Goal: Task Accomplishment & Management: Complete application form

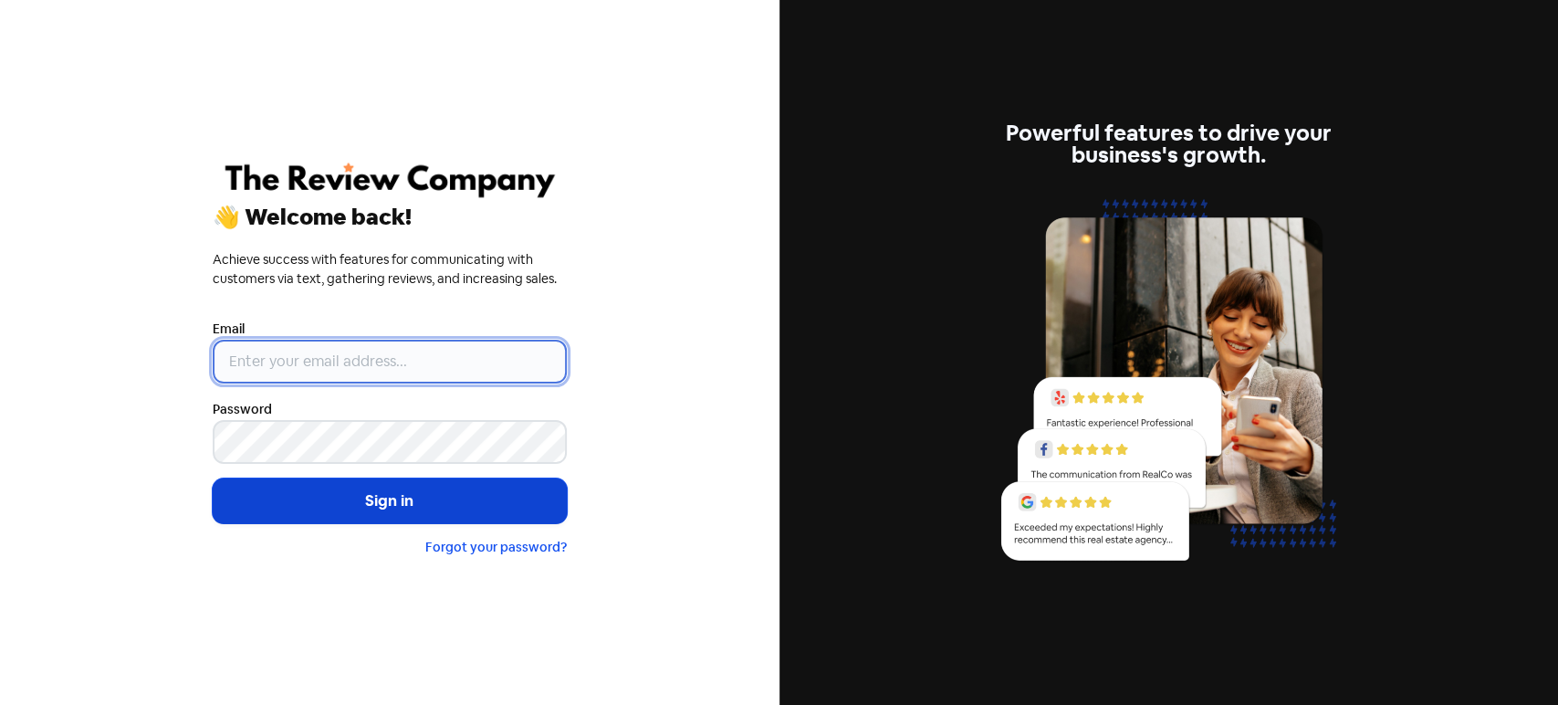
type input "[PERSON_NAME][EMAIL_ADDRESS][DOMAIN_NAME]"
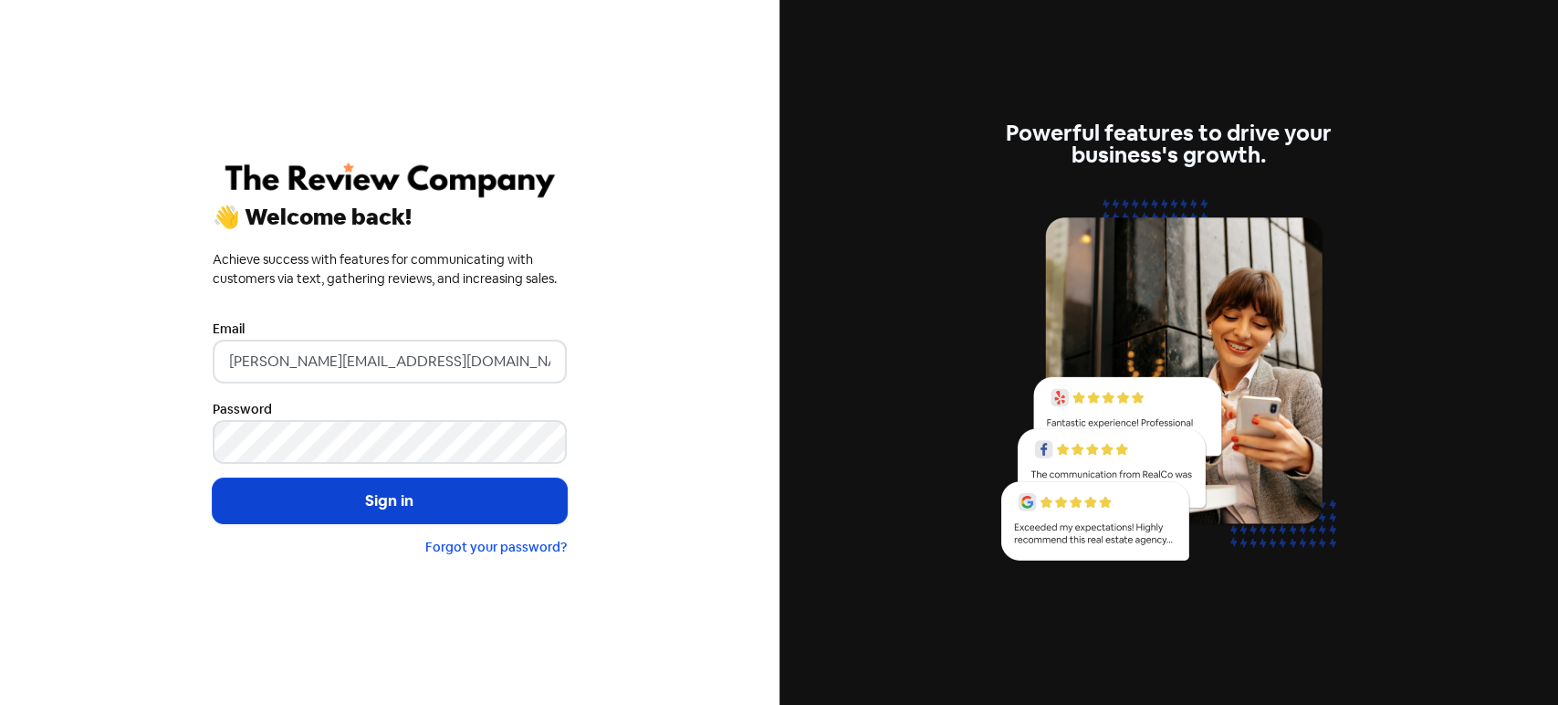
click at [357, 508] on button "Sign in" at bounding box center [390, 501] width 354 height 46
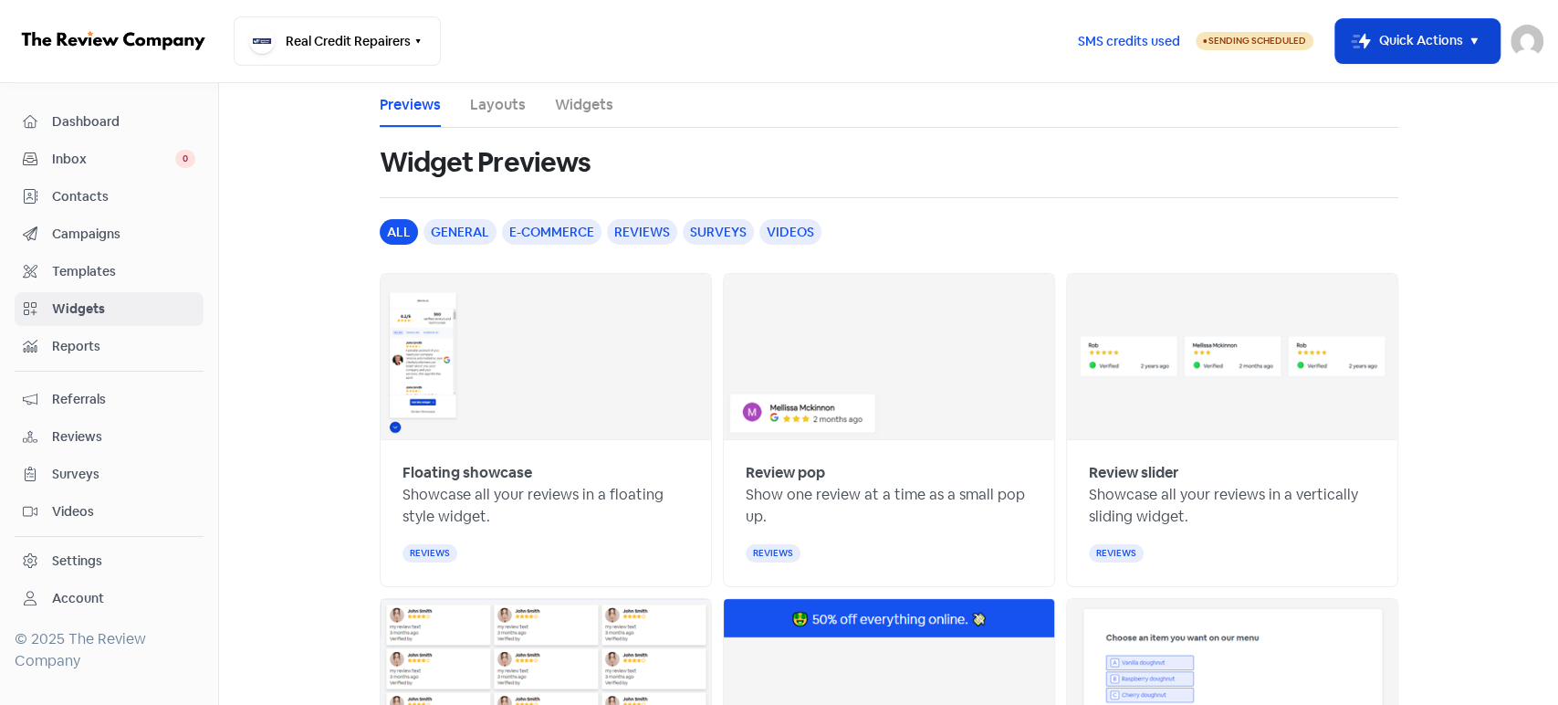
click at [1414, 57] on button "Icon For Thunder-move Quick Actions" at bounding box center [1418, 41] width 164 height 44
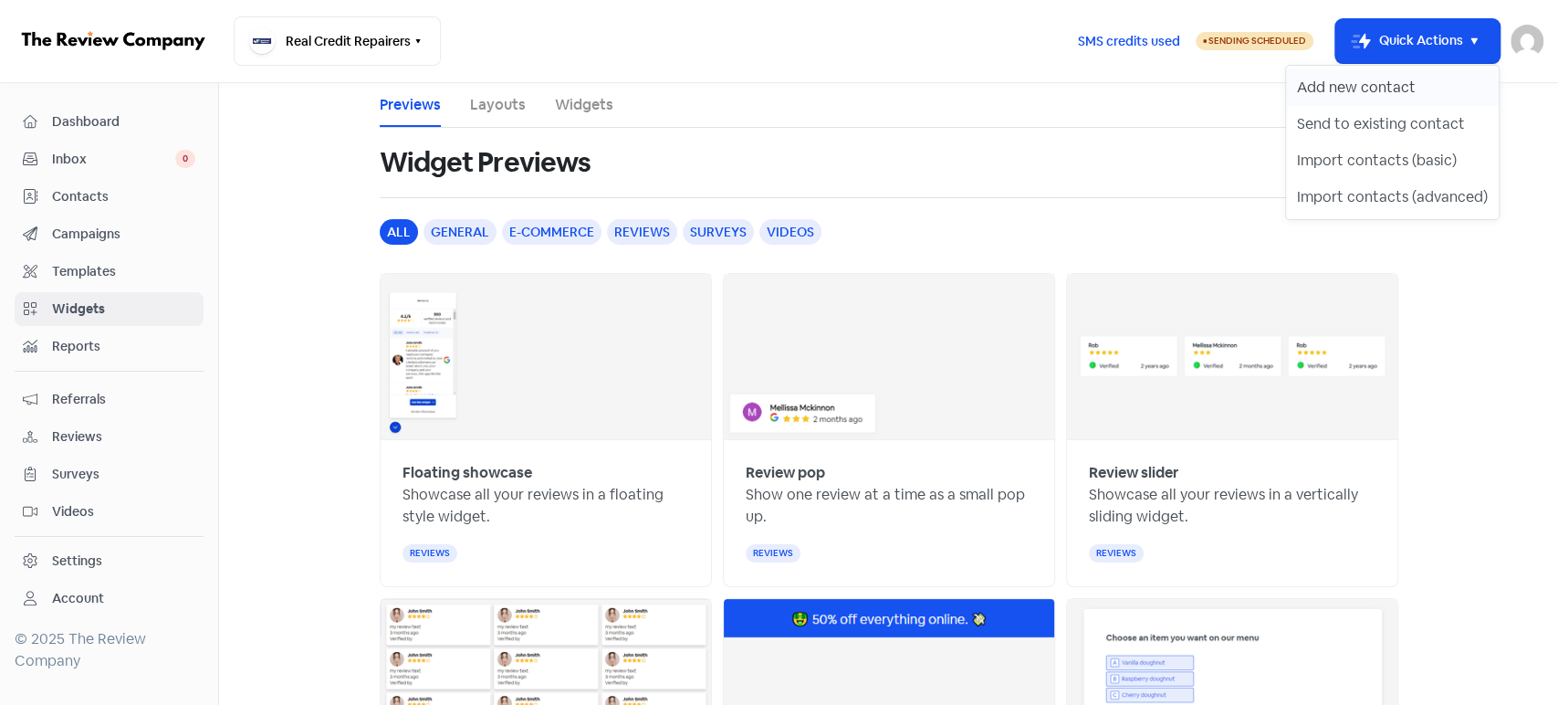
click at [1405, 93] on button "Add new contact" at bounding box center [1392, 87] width 213 height 37
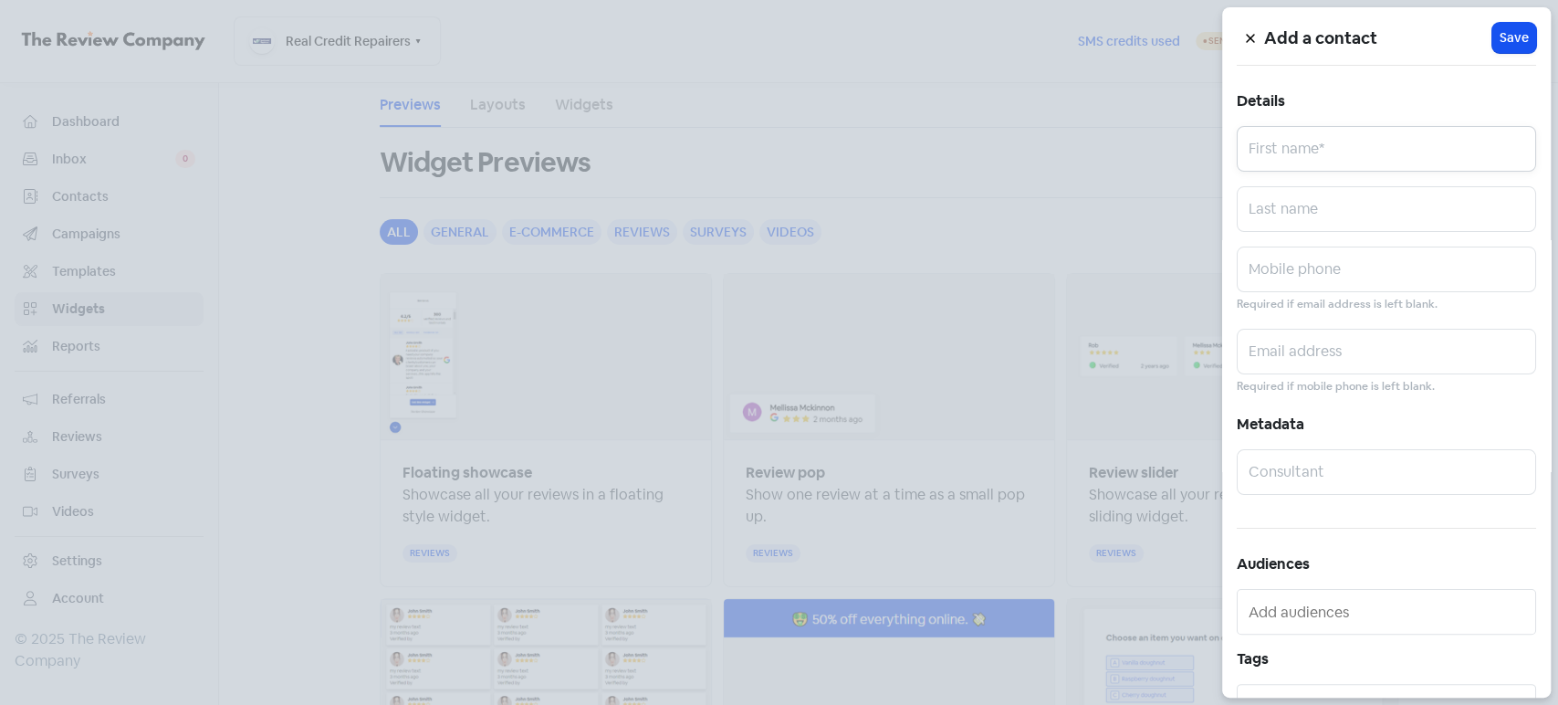
click at [1299, 159] on input "text" at bounding box center [1386, 149] width 299 height 46
paste input "[PERSON_NAME] 0413902137 [EMAIL_ADDRESS][DOMAIN_NAME]"
drag, startPoint x: 1358, startPoint y: 154, endPoint x: 1523, endPoint y: 152, distance: 165.3
click at [1523, 152] on input "[PERSON_NAME] 0413902137 [EMAIL_ADDRESS][DOMAIN_NAME]" at bounding box center [1386, 149] width 299 height 46
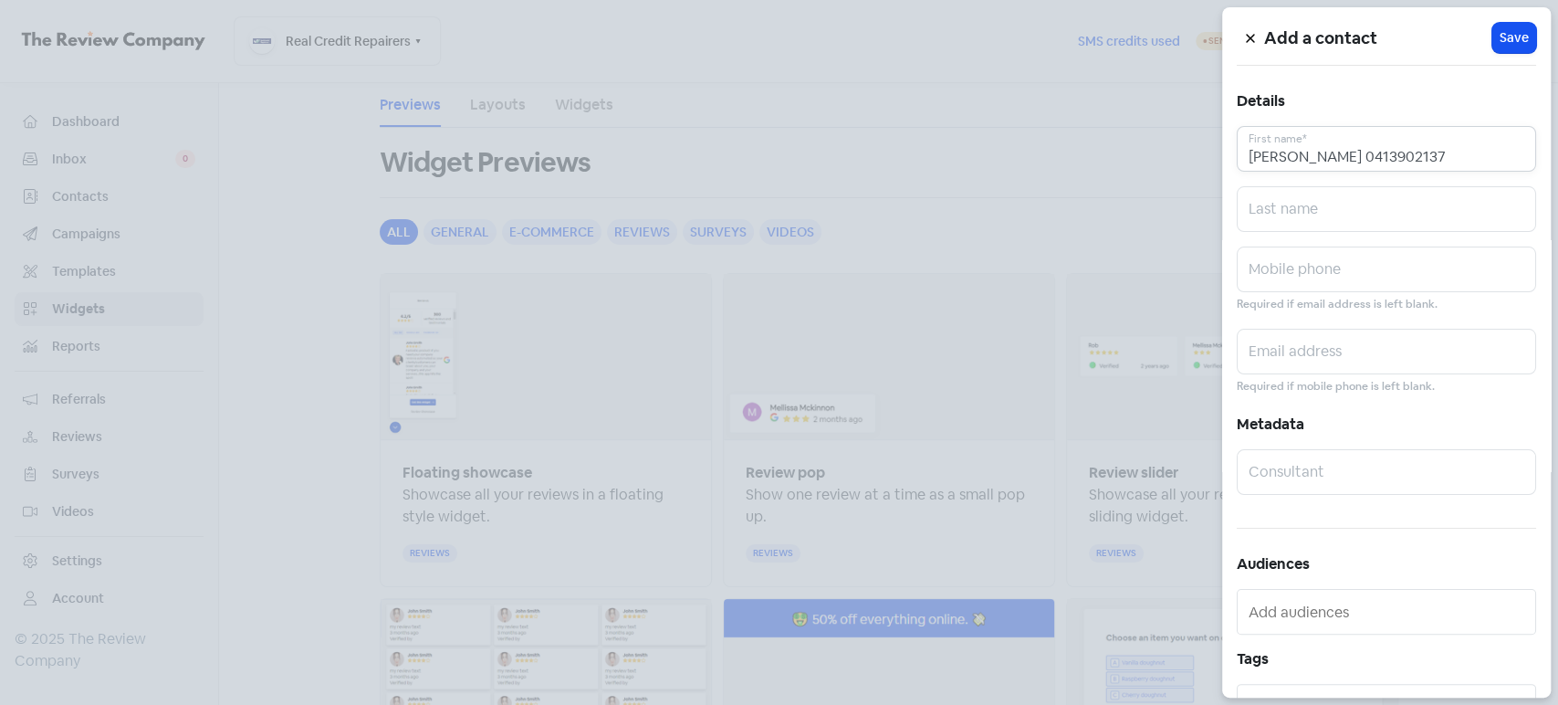
scroll to position [0, 0]
type input "[PERSON_NAME] 0413902137"
click at [1351, 366] on input "text" at bounding box center [1386, 352] width 299 height 46
paste input "[EMAIL_ADDRESS][DOMAIN_NAME]"
type input "[EMAIL_ADDRESS][DOMAIN_NAME]"
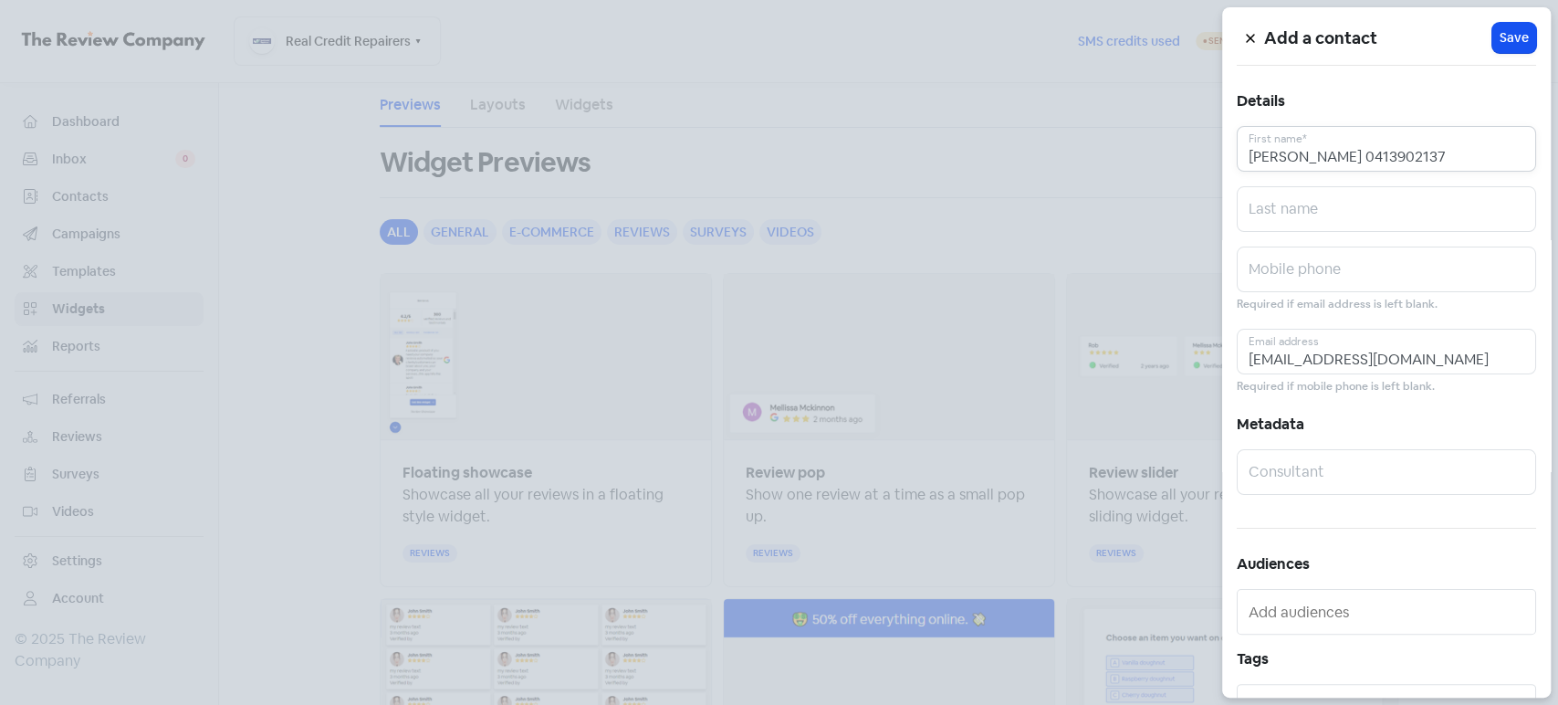
click at [1403, 162] on input "[PERSON_NAME] 0413902137" at bounding box center [1386, 149] width 299 height 46
type input "[PERSON_NAME]"
drag, startPoint x: 1347, startPoint y: 276, endPoint x: 1344, endPoint y: 255, distance: 21.2
click at [1347, 275] on input "text" at bounding box center [1386, 270] width 299 height 46
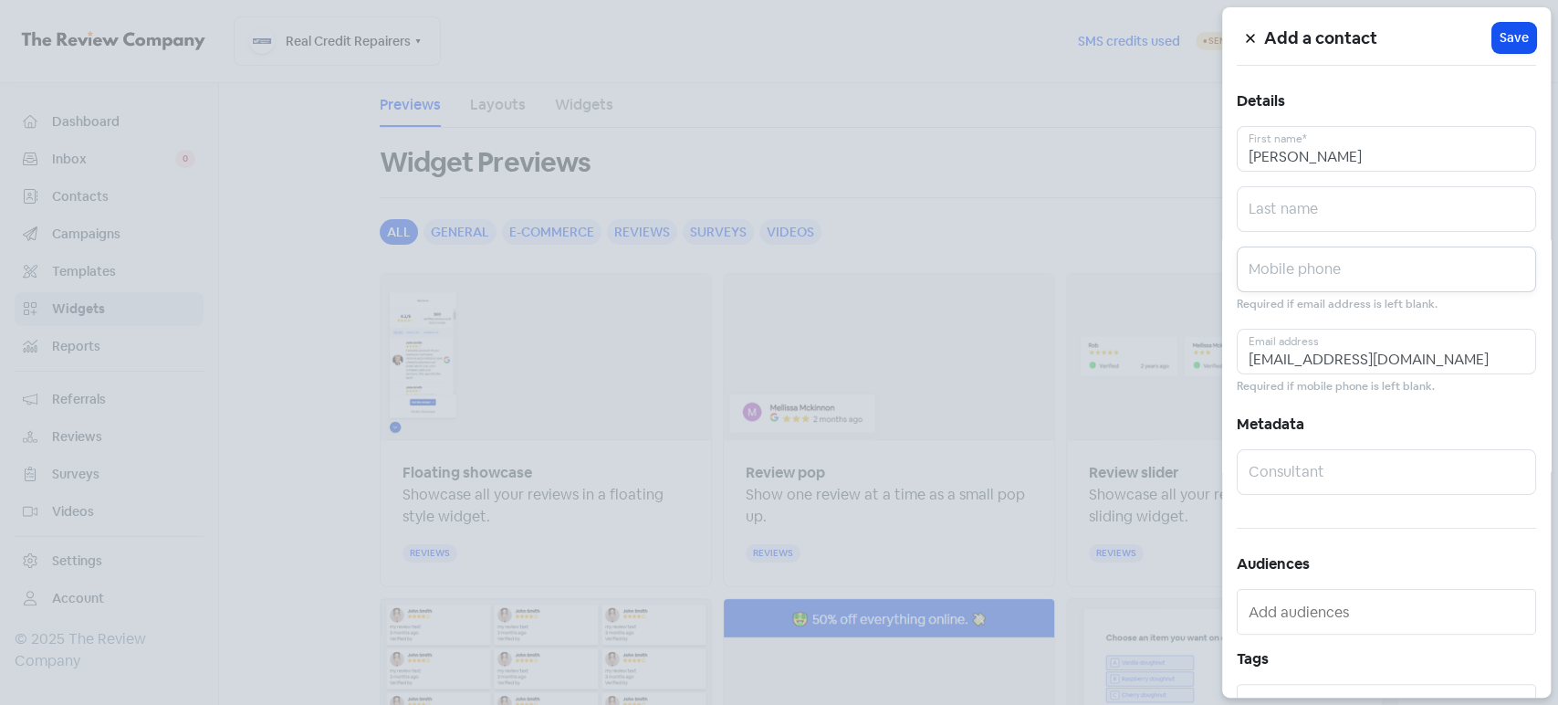
paste input "0413902137"
type input "0413902137"
click at [1501, 23] on button "Icon For Loading Save" at bounding box center [1515, 38] width 44 height 30
